Goal: Find contact information: Find contact information

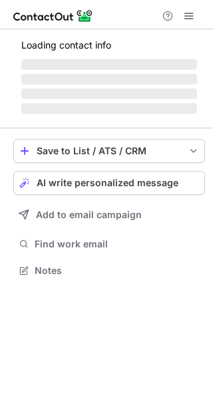
scroll to position [258, 213]
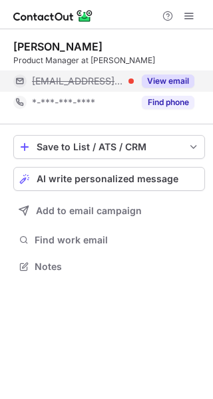
click at [93, 83] on span "[EMAIL_ADDRESS][DOMAIN_NAME]" at bounding box center [78, 81] width 92 height 12
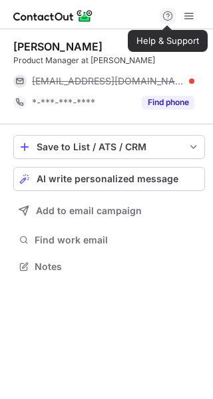
click at [172, 11] on span at bounding box center [167, 16] width 11 height 11
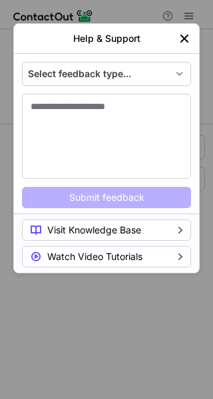
click at [180, 37] on img "left-button" at bounding box center [184, 38] width 13 height 13
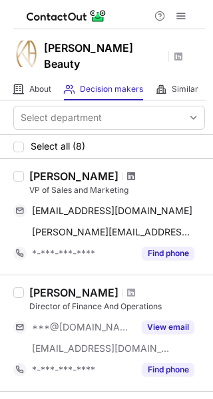
click at [128, 171] on span at bounding box center [131, 176] width 8 height 11
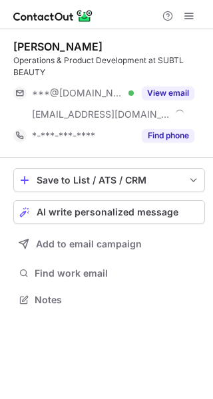
scroll to position [291, 213]
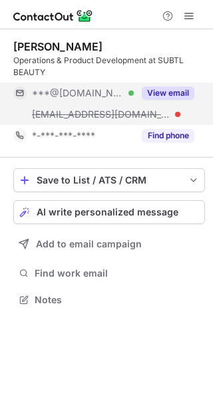
click at [119, 110] on span "***@subtlbeauty.com" at bounding box center [101, 114] width 138 height 12
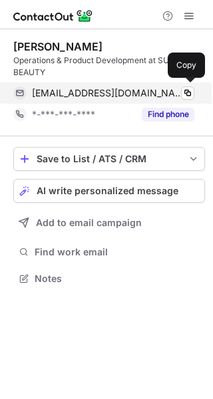
scroll to position [270, 213]
click at [186, 95] on span at bounding box center [187, 93] width 11 height 11
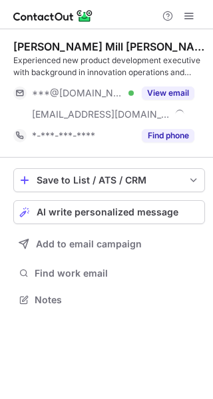
scroll to position [291, 213]
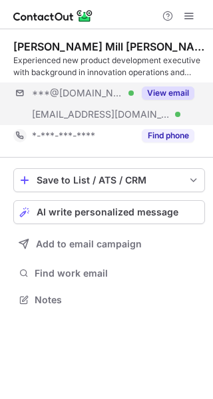
click at [140, 110] on div "***@[DOMAIN_NAME] Verified [EMAIL_ADDRESS][DOMAIN_NAME] Verified View email" at bounding box center [109, 104] width 192 height 43
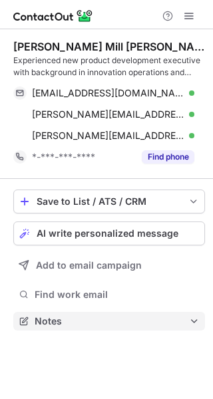
scroll to position [312, 213]
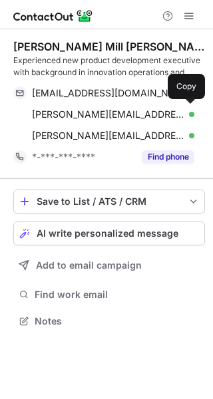
scroll to position [312, 213]
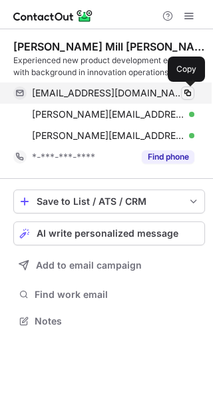
click at [184, 94] on span at bounding box center [187, 93] width 11 height 11
